Goal: Information Seeking & Learning: Learn about a topic

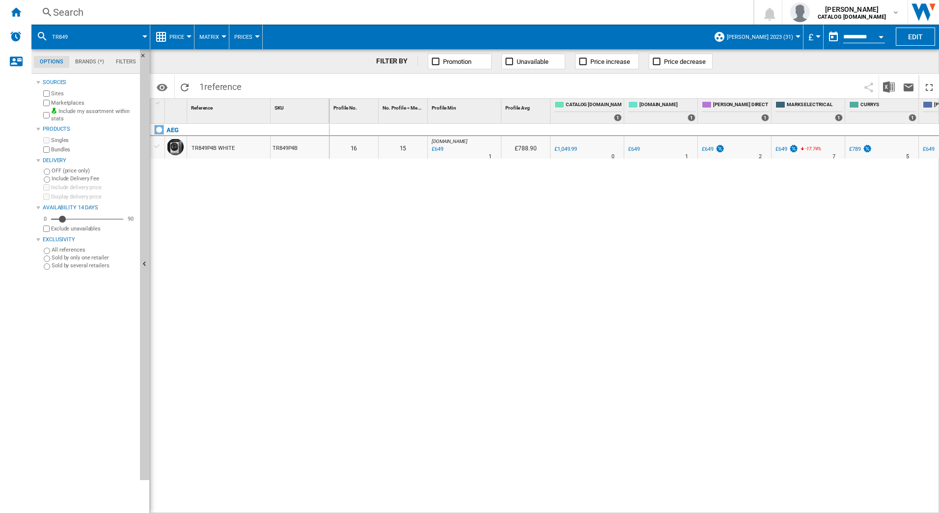
scroll to position [0, 382]
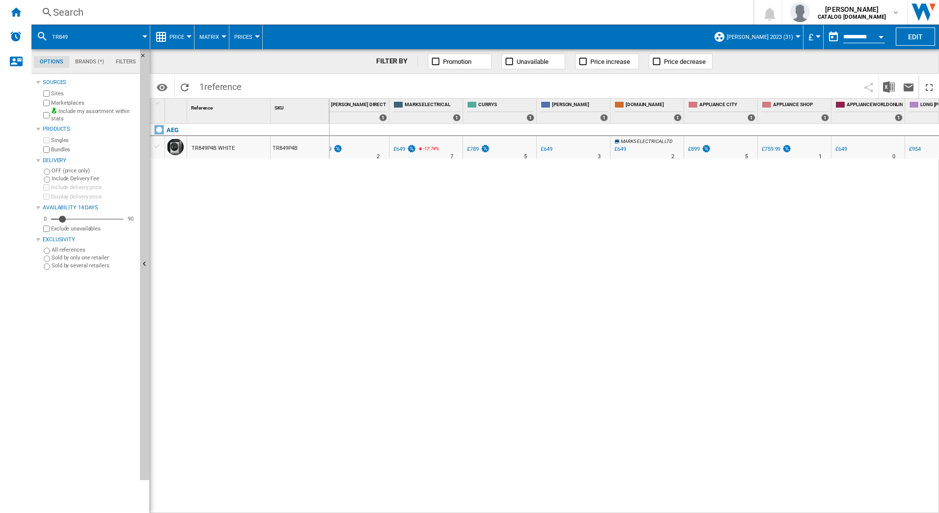
click at [102, 14] on div "Search" at bounding box center [390, 12] width 675 height 14
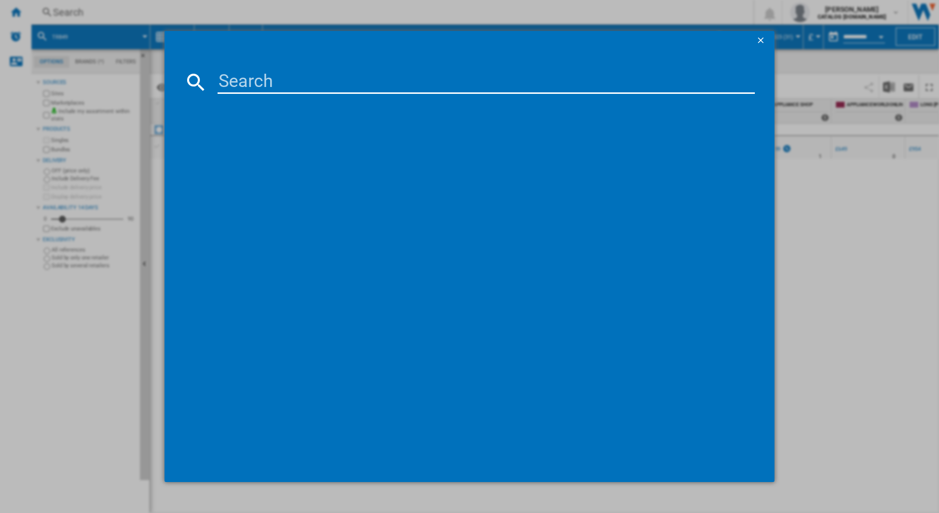
click at [243, 85] on input at bounding box center [487, 82] width 538 height 24
click at [246, 89] on input at bounding box center [487, 82] width 538 height 24
type input "th84cb03fb"
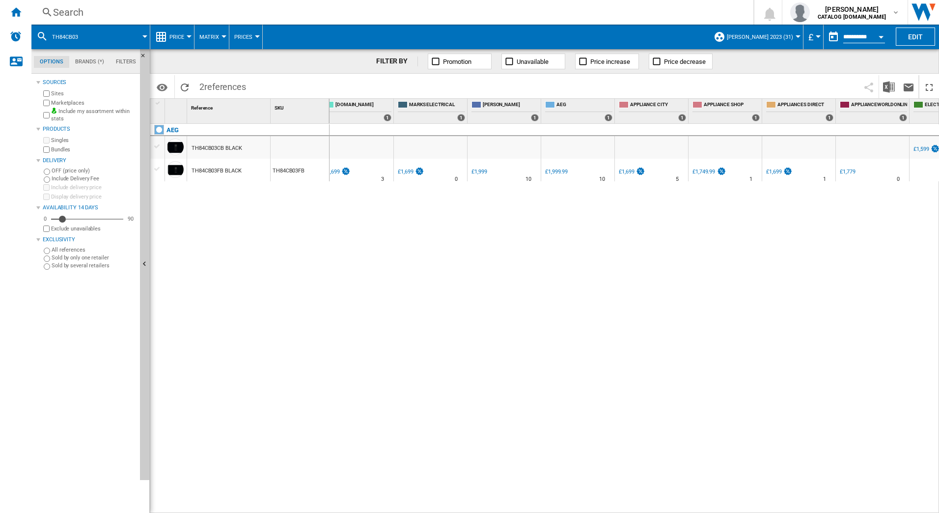
scroll to position [0, 311]
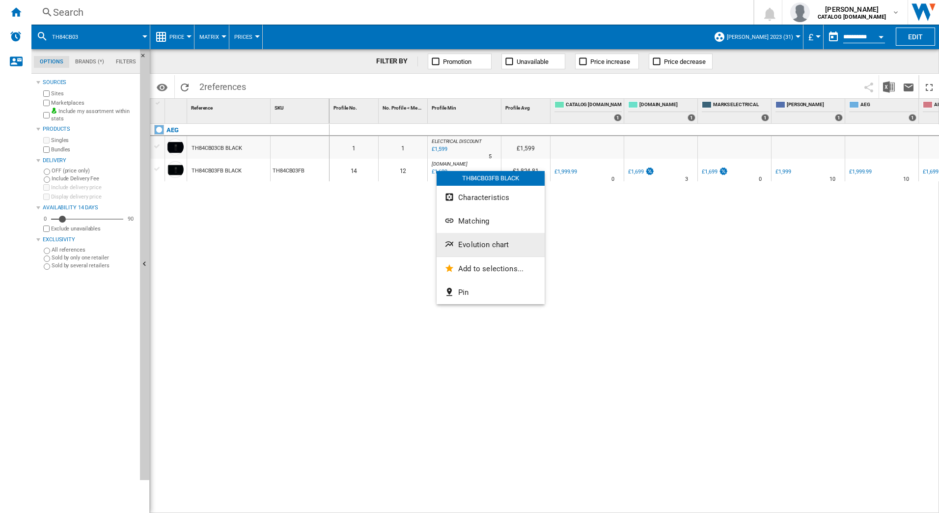
click at [460, 246] on span "Evolution chart" at bounding box center [483, 244] width 51 height 9
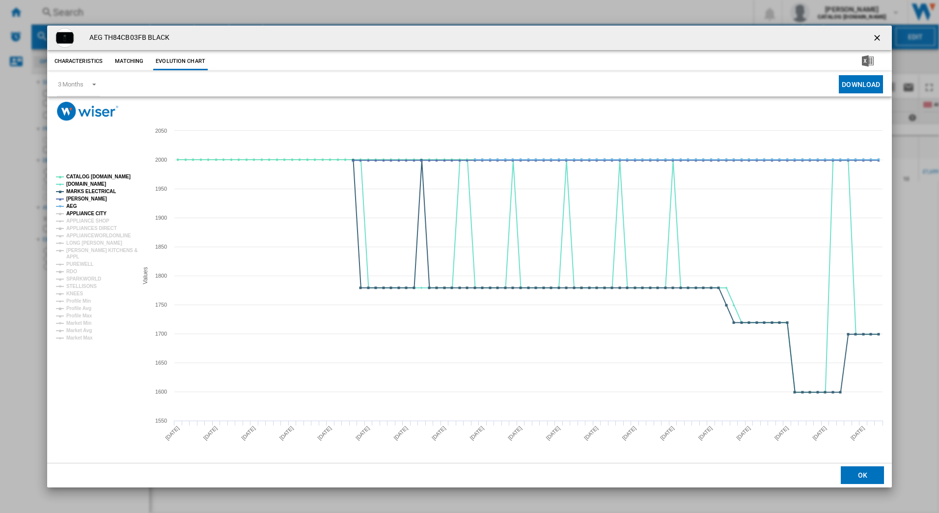
click at [93, 213] on tspan "APPLIANCE CITY" at bounding box center [86, 213] width 40 height 5
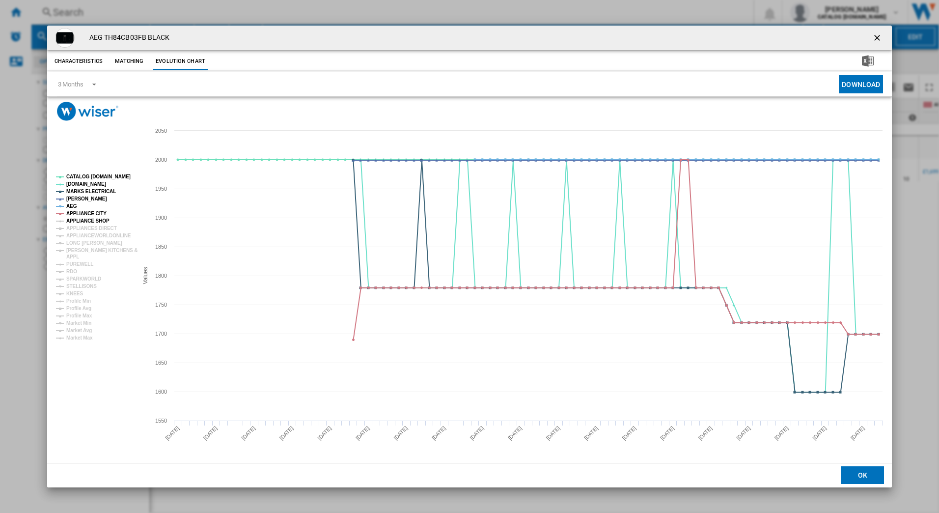
click at [89, 219] on tspan "APPLIANCE SHOP" at bounding box center [87, 220] width 43 height 5
click at [89, 226] on tspan "APPLIANCES DIRECT" at bounding box center [91, 228] width 51 height 5
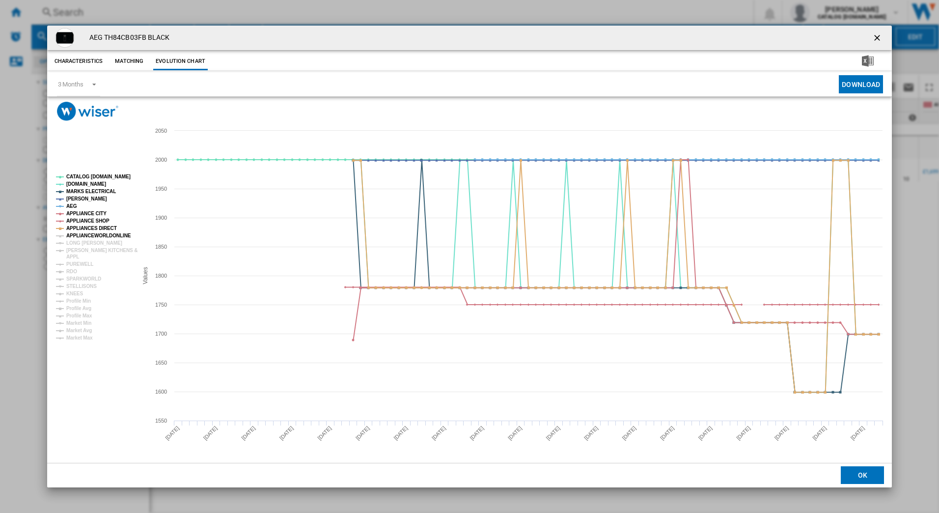
click at [88, 233] on tspan "APPLIANCEWORLDONLINE" at bounding box center [98, 235] width 65 height 5
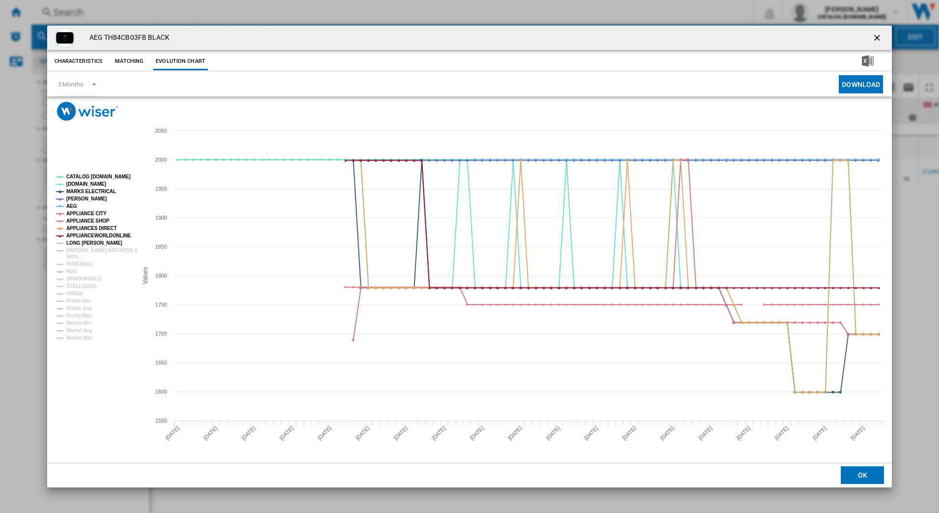
click at [86, 242] on tspan "LONG [PERSON_NAME]" at bounding box center [94, 242] width 56 height 5
click at [74, 269] on tspan "RDO" at bounding box center [71, 271] width 11 height 5
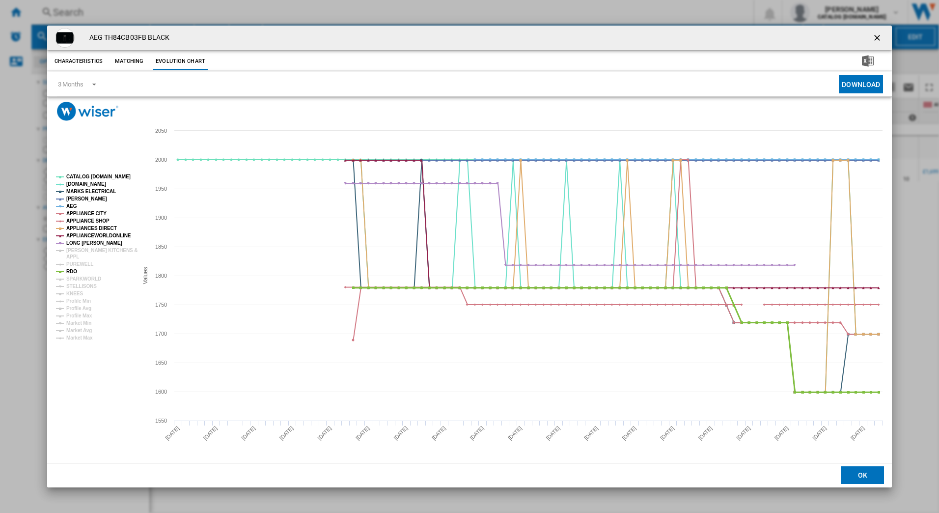
click at [72, 271] on tspan "RDO" at bounding box center [71, 271] width 11 height 5
click at [71, 271] on tspan "RDO" at bounding box center [71, 271] width 11 height 5
click at [101, 193] on tspan "MARKS ELECTRICAL" at bounding box center [91, 191] width 50 height 5
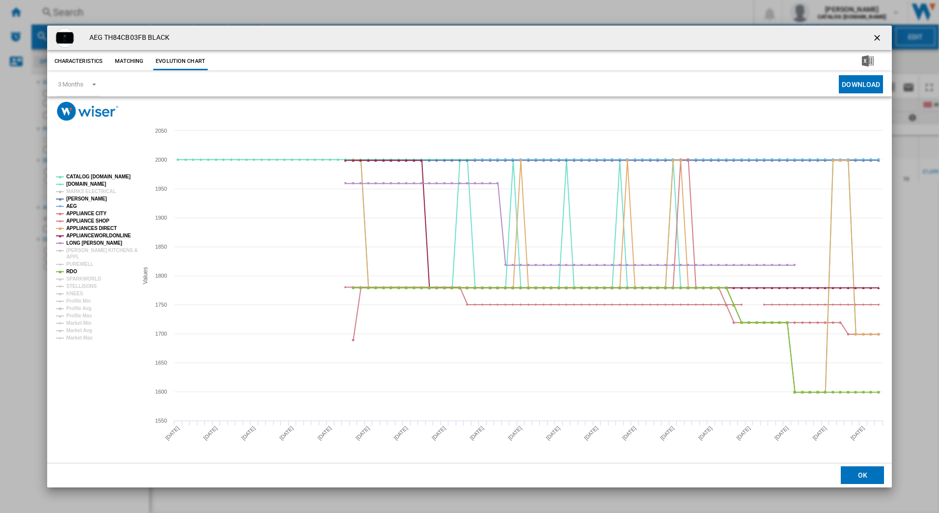
click at [101, 193] on tspan "MARKS ELECTRICAL" at bounding box center [91, 191] width 50 height 5
